Goal: Task Accomplishment & Management: Use online tool/utility

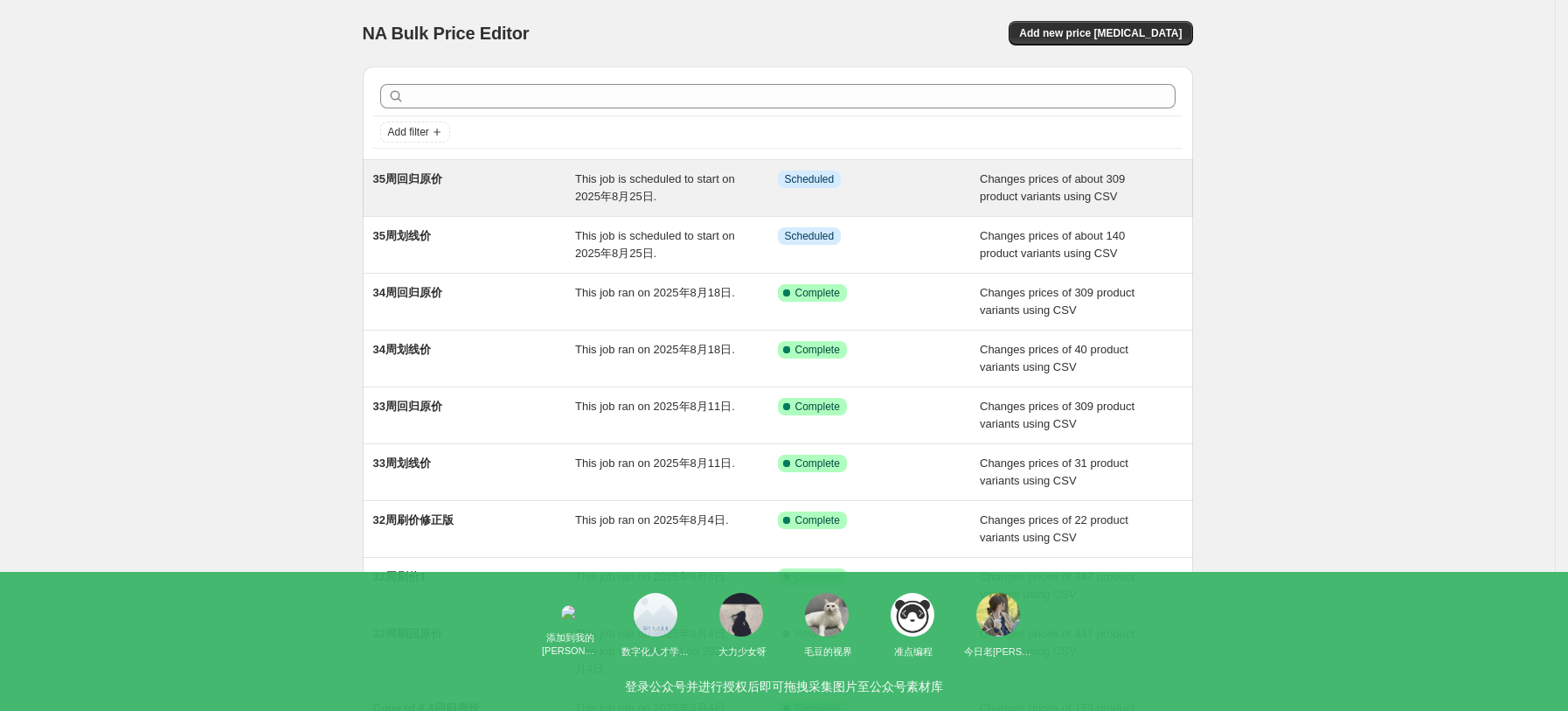
click at [755, 188] on div "This job is scheduled to start on 2025年8月25日." at bounding box center [676, 188] width 202 height 35
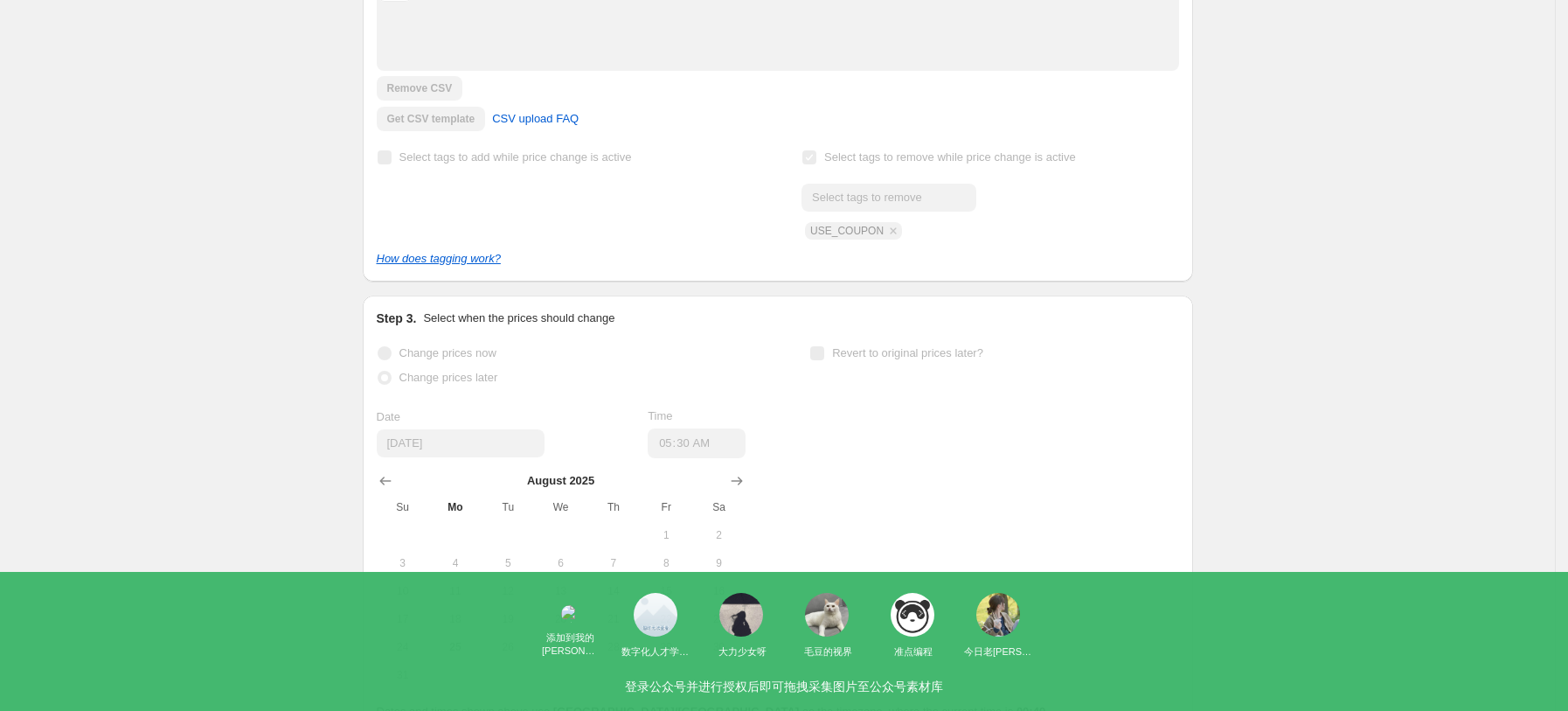
scroll to position [467, 0]
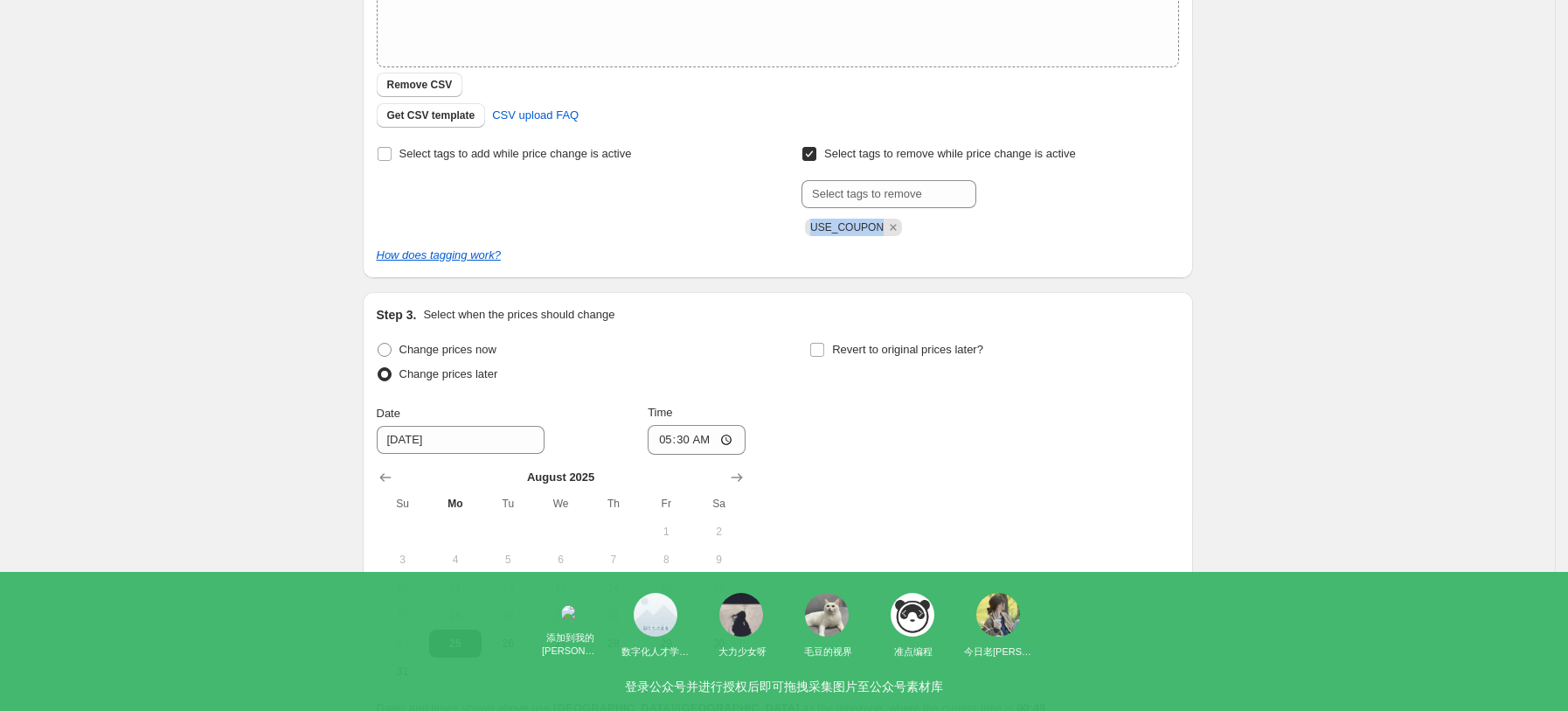
drag, startPoint x: 879, startPoint y: 227, endPoint x: 802, endPoint y: 229, distance: 77.0
click at [802, 229] on div "Select tags to add while price change is active Select tags to remove while pri…" at bounding box center [778, 188] width 802 height 94
copy span "USE_COUPON"
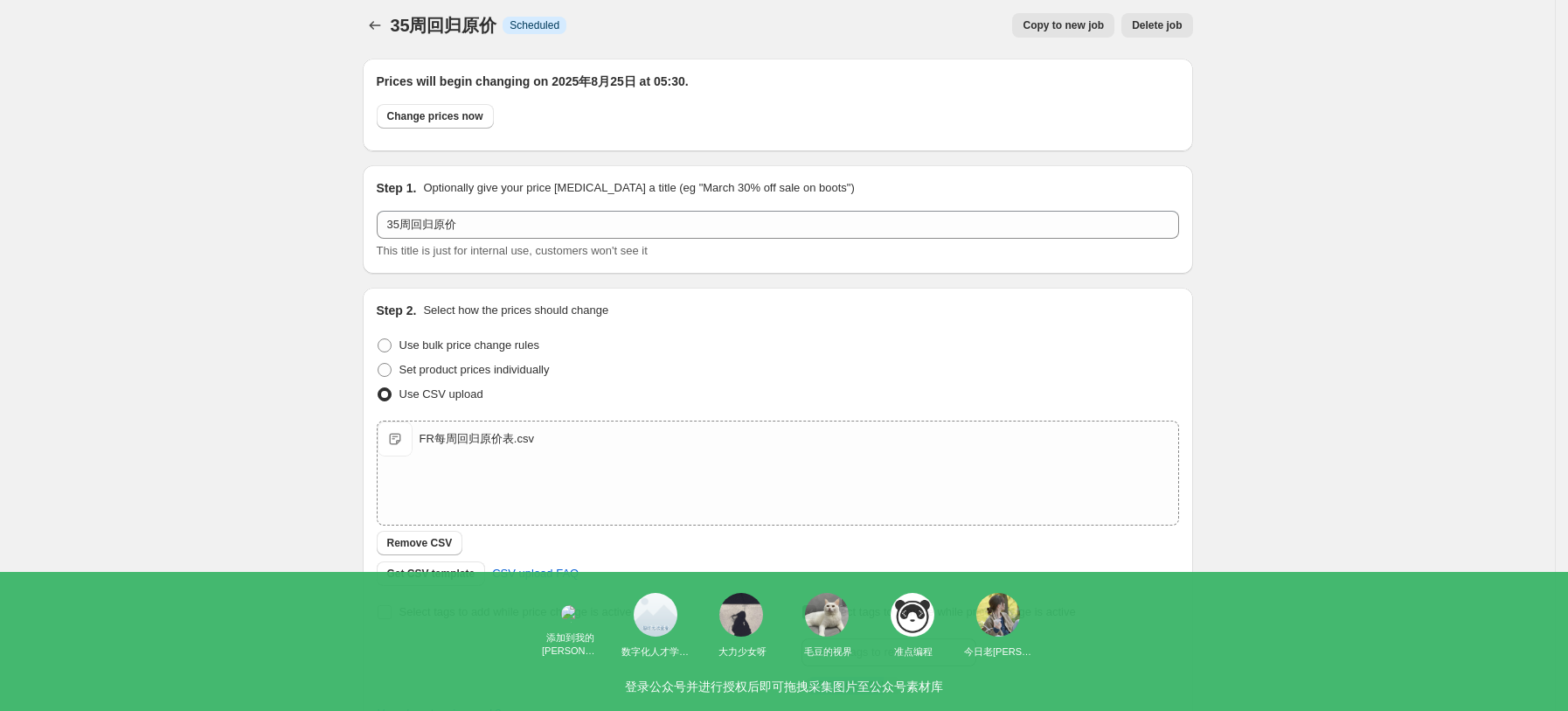
scroll to position [0, 0]
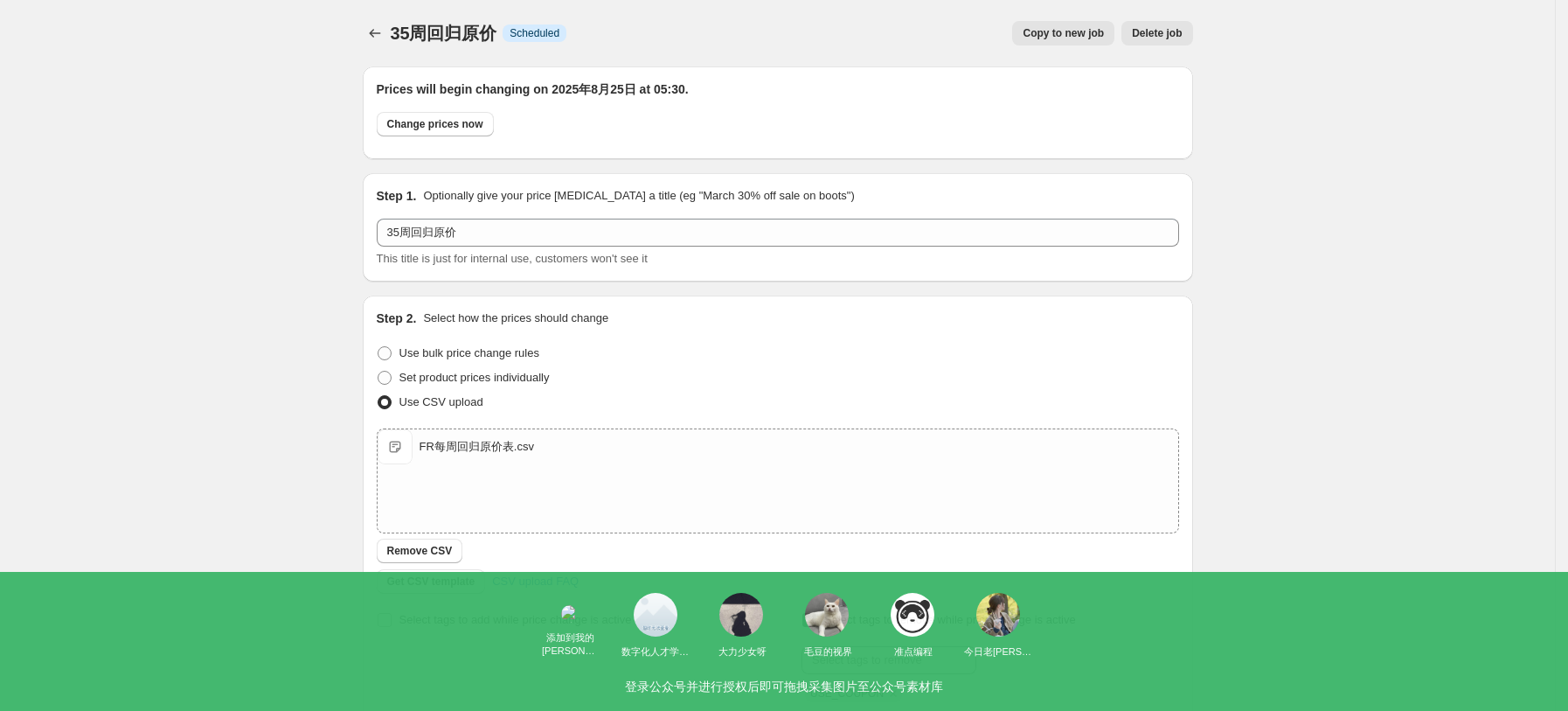
click at [1366, 130] on div "35周回归原价. This page is ready 35周回归原价 Info Scheduled Copy to new job Delete job M…" at bounding box center [777, 671] width 1554 height 1342
